Goal: Task Accomplishment & Management: Use online tool/utility

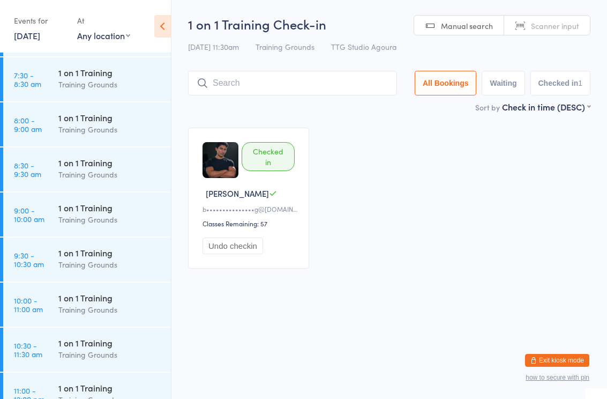
scroll to position [312, 0]
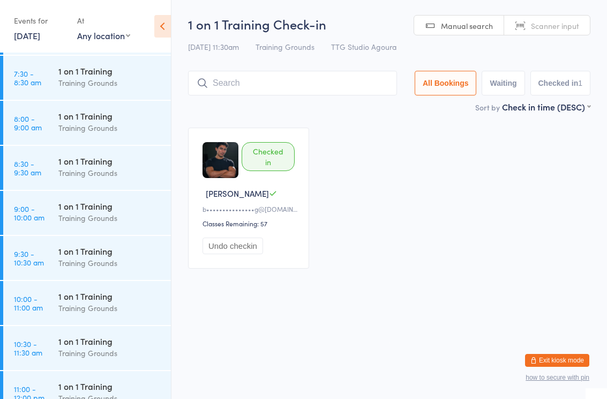
click at [90, 215] on div "Training Grounds" at bounding box center [109, 218] width 103 height 12
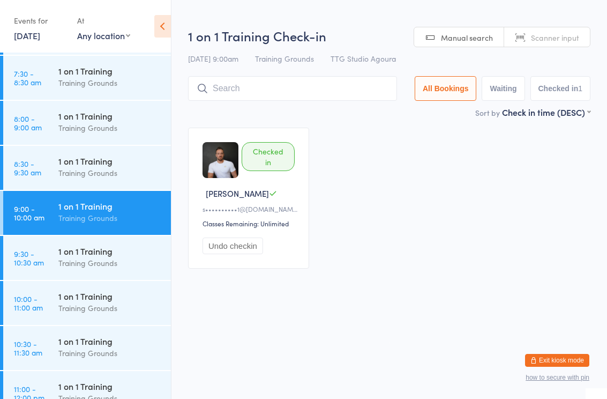
click at [240, 91] on input "search" at bounding box center [292, 88] width 209 height 25
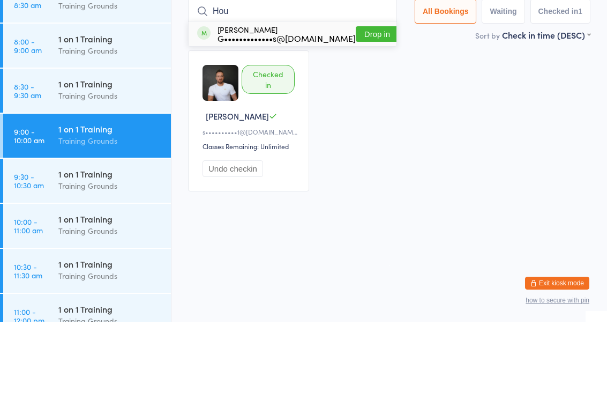
type input "Hou"
click at [293, 111] on div "G•••••••••••••s@[DOMAIN_NAME]" at bounding box center [287, 115] width 138 height 9
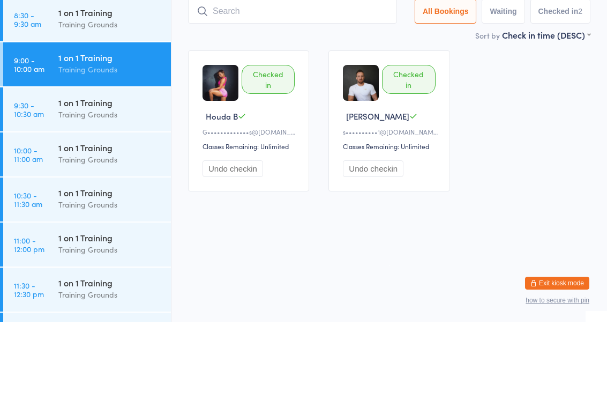
scroll to position [404, 0]
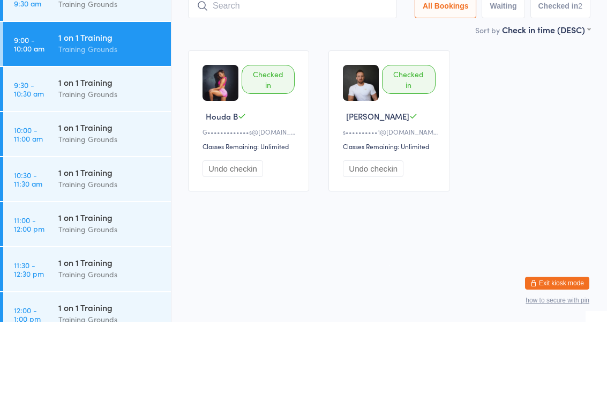
click at [84, 210] on div "Training Grounds" at bounding box center [109, 216] width 103 height 12
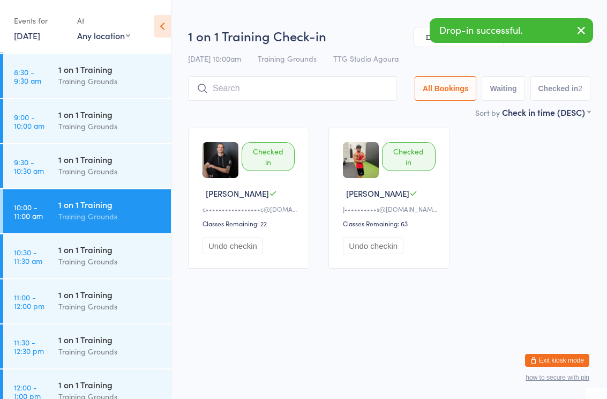
click at [239, 89] on input "search" at bounding box center [292, 88] width 209 height 25
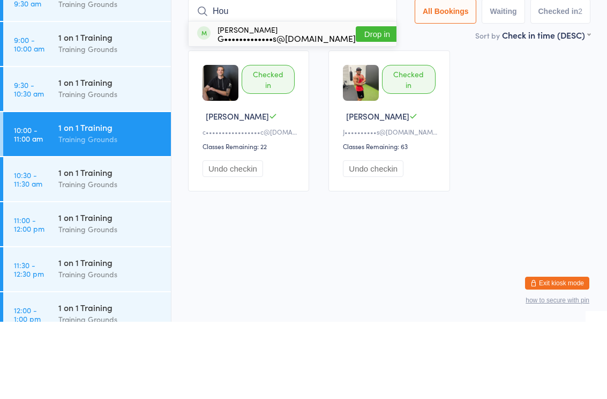
type input "Hou"
click at [277, 111] on div "G•••••••••••••s@[DOMAIN_NAME]" at bounding box center [287, 115] width 138 height 9
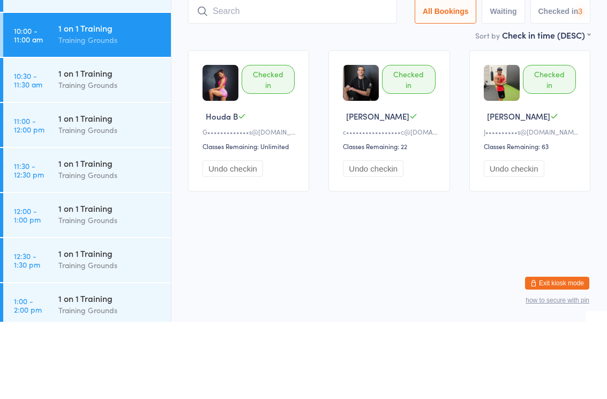
scroll to position [507, 0]
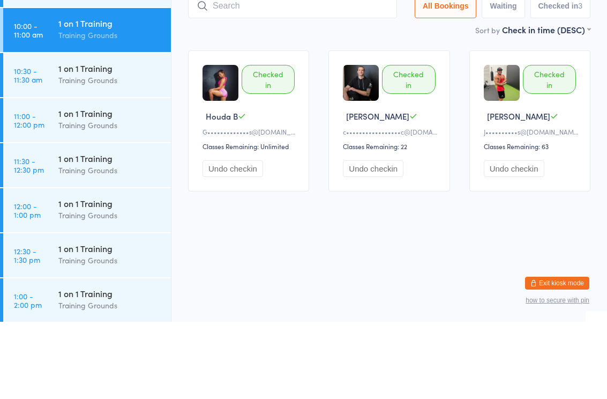
click at [100, 196] on div "Training Grounds" at bounding box center [109, 202] width 103 height 12
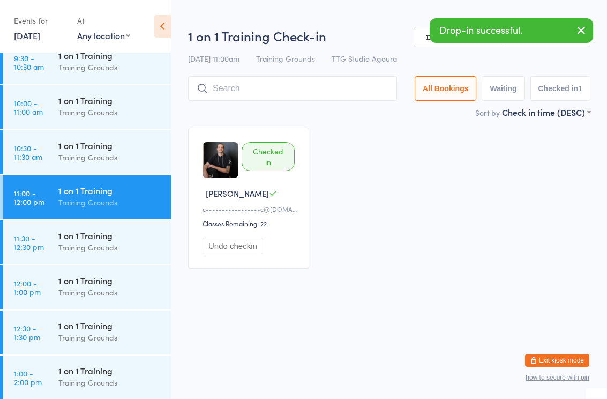
click at [310, 89] on input "search" at bounding box center [292, 88] width 209 height 25
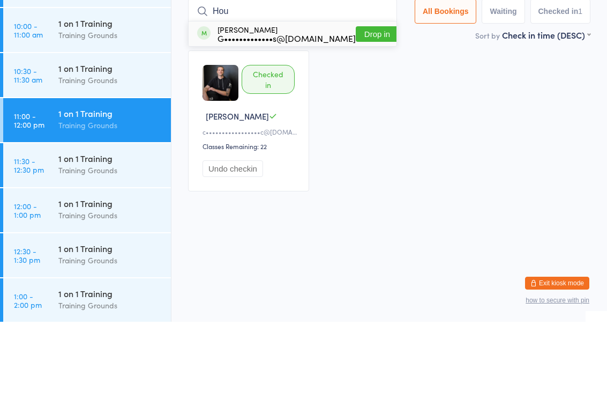
type input "Hou"
click at [294, 111] on div "G•••••••••••••s@[DOMAIN_NAME]" at bounding box center [287, 115] width 138 height 9
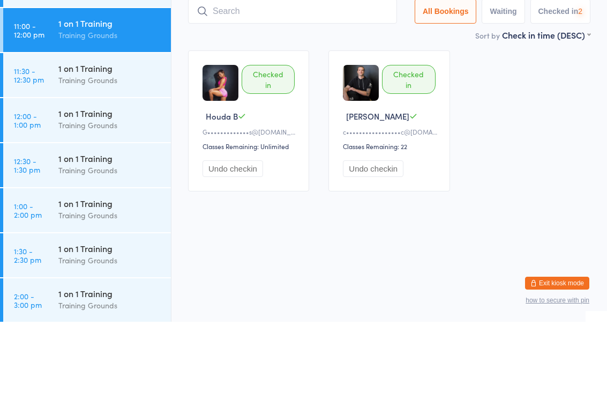
scroll to position [600, 0]
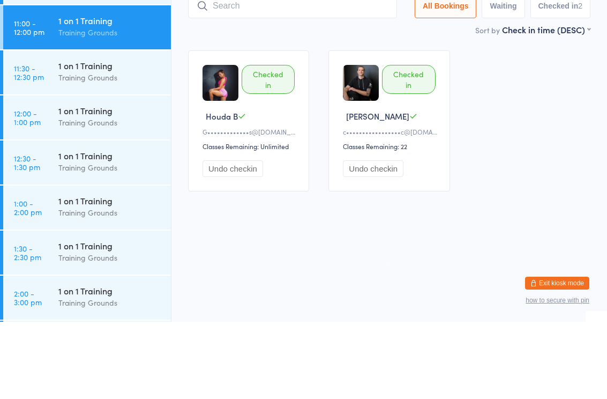
click at [98, 193] on div "Training Grounds" at bounding box center [109, 199] width 103 height 12
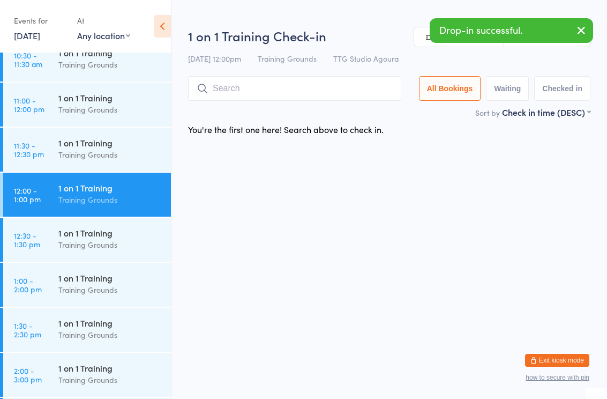
click at [271, 89] on input "search" at bounding box center [294, 88] width 213 height 25
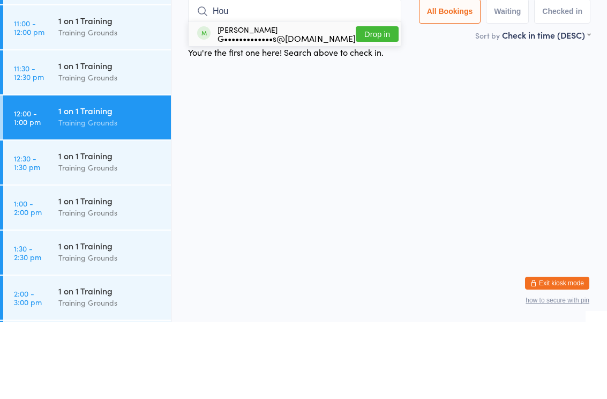
type input "Hou"
click at [281, 111] on div "G•••••••••••••s@[DOMAIN_NAME]" at bounding box center [287, 115] width 138 height 9
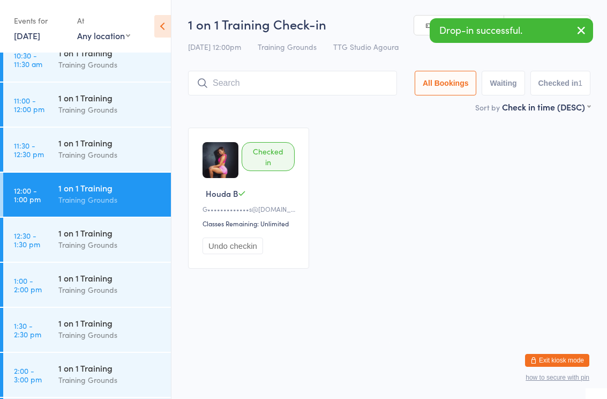
click at [95, 288] on div "Training Grounds" at bounding box center [109, 289] width 103 height 12
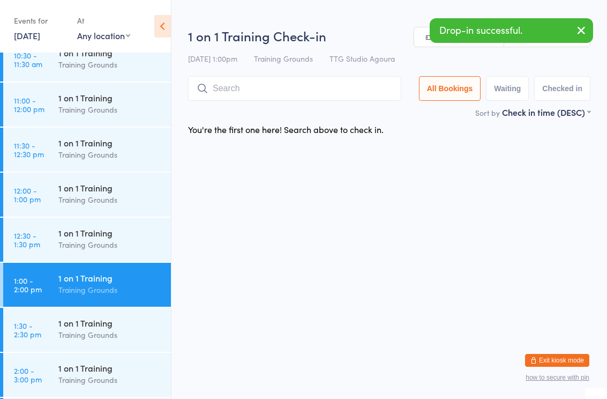
click at [270, 92] on input "search" at bounding box center [294, 88] width 213 height 25
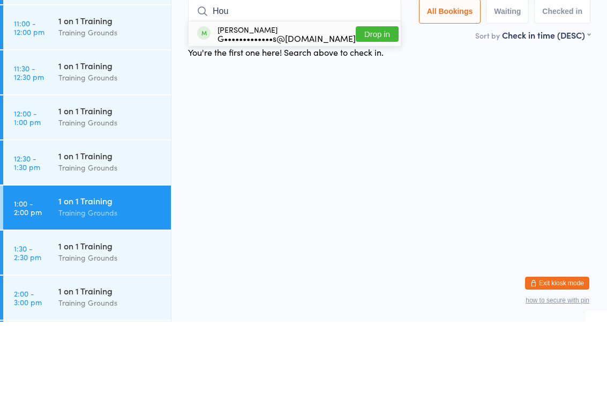
type input "Hou"
click at [263, 111] on div "G•••••••••••••s@[DOMAIN_NAME]" at bounding box center [287, 115] width 138 height 9
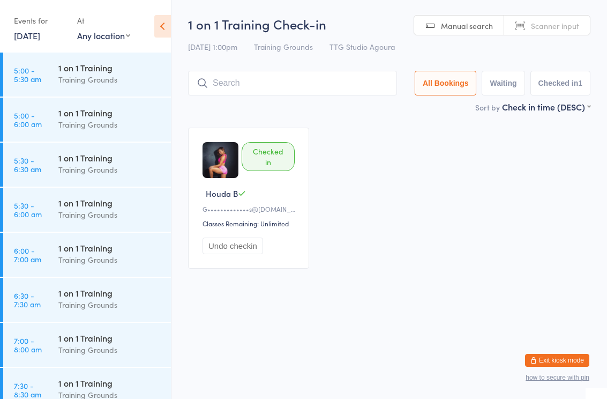
click at [341, 259] on div "Checked in Houda B G•••••••••••••s@[DOMAIN_NAME] Classes Remaining: Unlimited U…" at bounding box center [389, 198] width 422 height 160
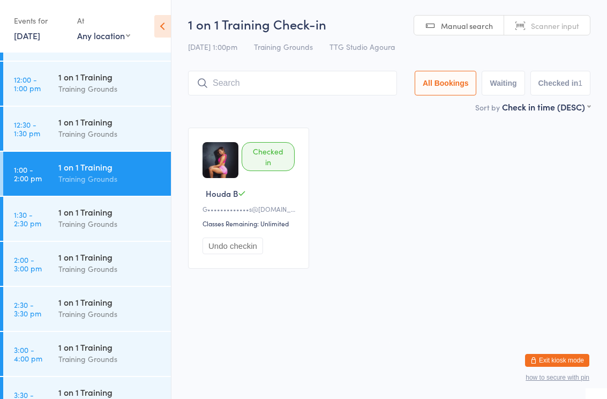
scroll to position [706, 0]
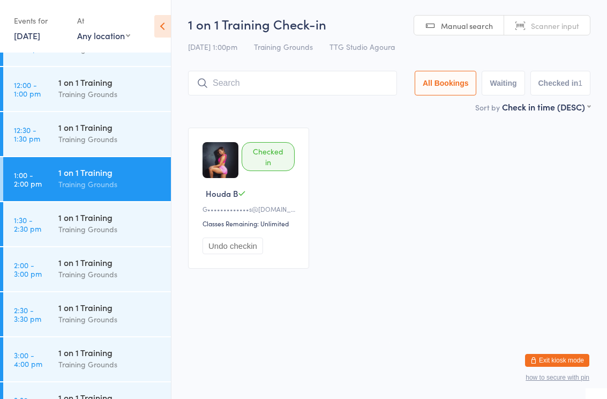
click at [38, 132] on time "12:30 - 1:30 pm" at bounding box center [27, 133] width 26 height 17
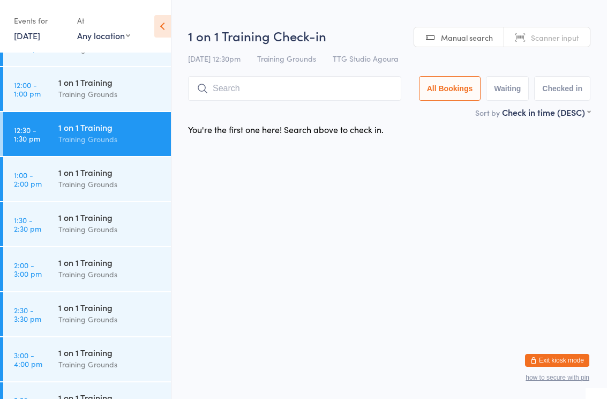
click at [223, 90] on input "search" at bounding box center [294, 88] width 213 height 25
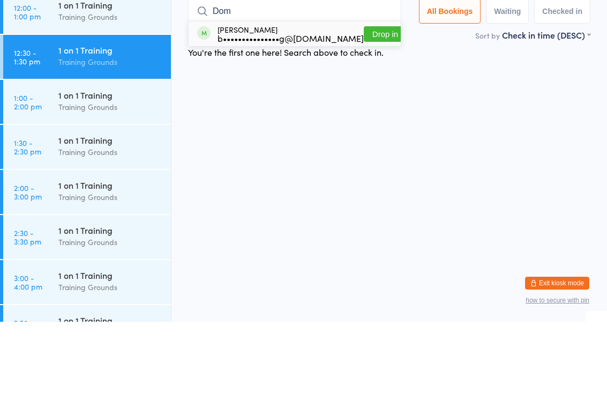
type input "Dom"
click at [378, 103] on button "Drop in" at bounding box center [385, 111] width 43 height 16
